Goal: Information Seeking & Learning: Understand process/instructions

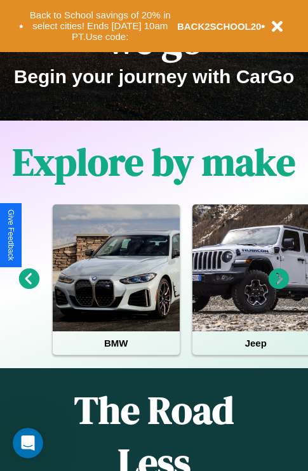
scroll to position [196, 0]
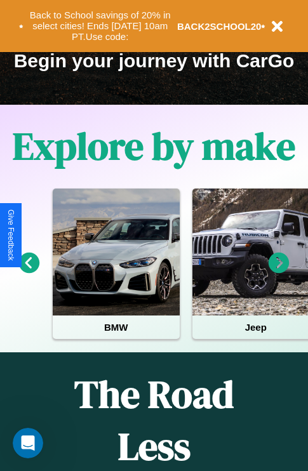
click at [29, 272] on icon at bounding box center [29, 263] width 21 height 21
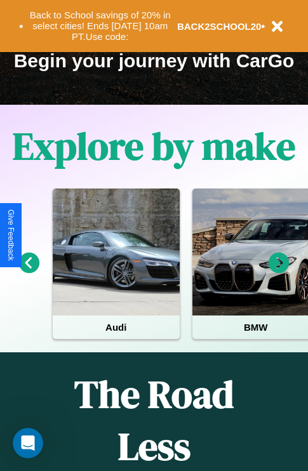
click at [279, 272] on icon at bounding box center [279, 263] width 21 height 21
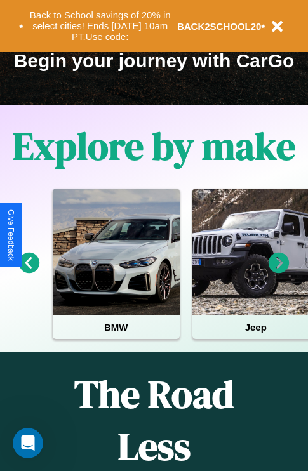
click at [279, 272] on icon at bounding box center [279, 263] width 21 height 21
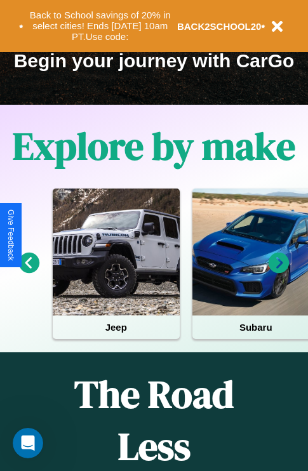
click at [29, 272] on icon at bounding box center [29, 263] width 21 height 21
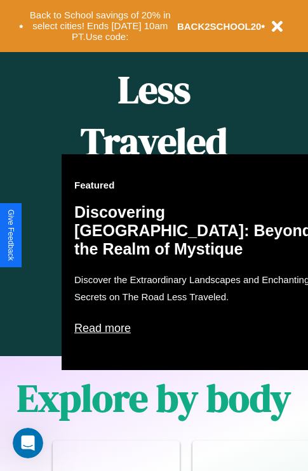
scroll to position [1538, 0]
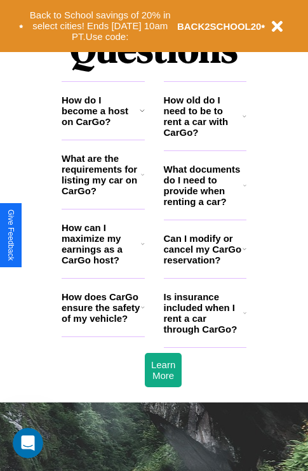
click at [103, 264] on h3 "How can I maximize my earnings as a CarGo host?" at bounding box center [101, 243] width 79 height 43
click at [204, 206] on h3 "What documents do I need to provide when renting a car?" at bounding box center [204, 185] width 80 height 43
